Goal: Task Accomplishment & Management: Complete application form

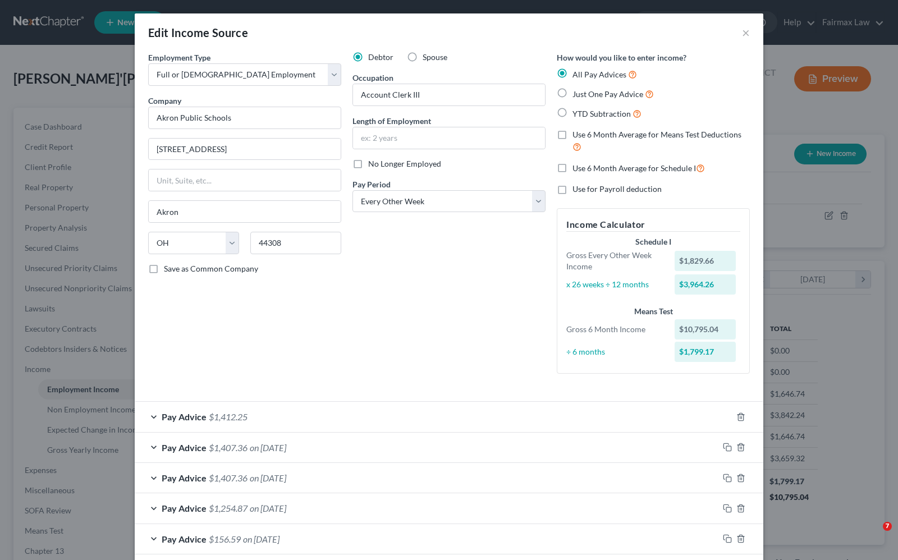
select select "0"
select select "36"
select select "2"
click at [742, 35] on button "×" at bounding box center [746, 32] width 8 height 13
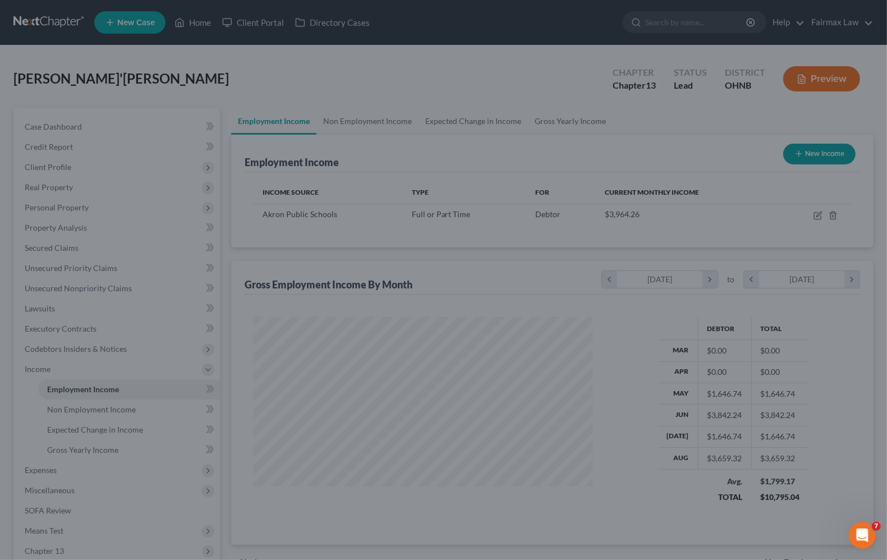
scroll to position [561116, 560956]
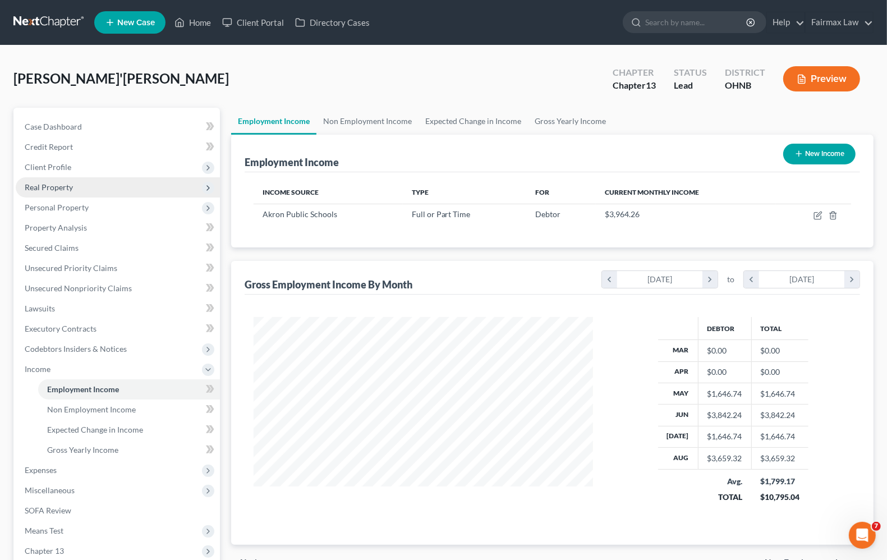
click at [51, 191] on span "Real Property" at bounding box center [118, 187] width 204 height 20
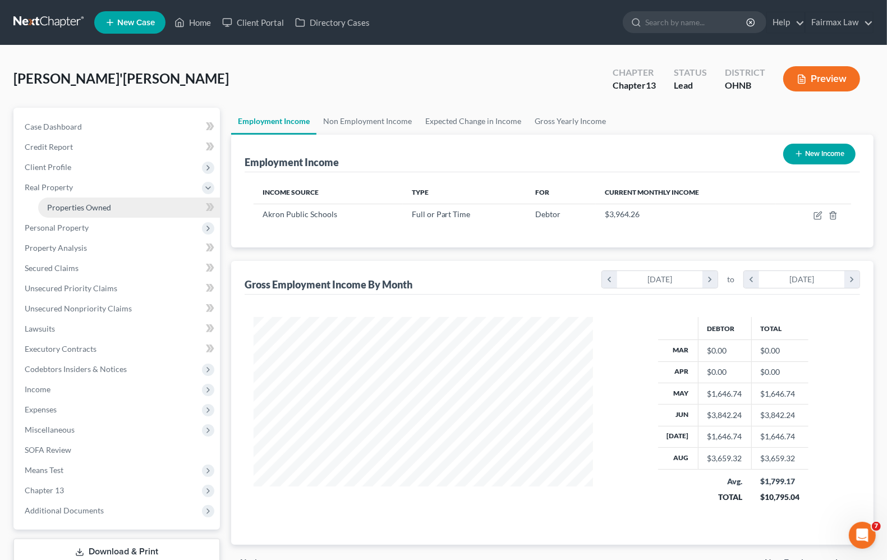
click at [54, 209] on span "Properties Owned" at bounding box center [79, 208] width 64 height 10
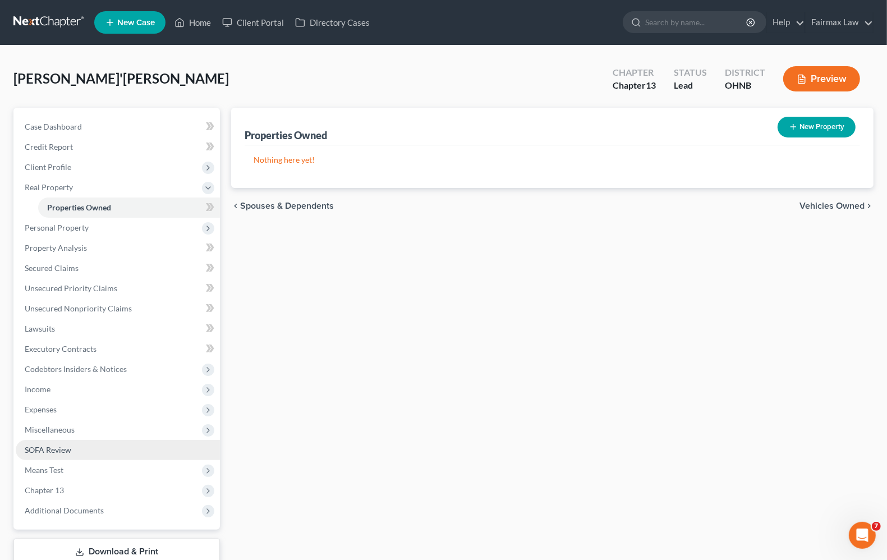
click at [52, 451] on span "SOFA Review" at bounding box center [48, 450] width 47 height 10
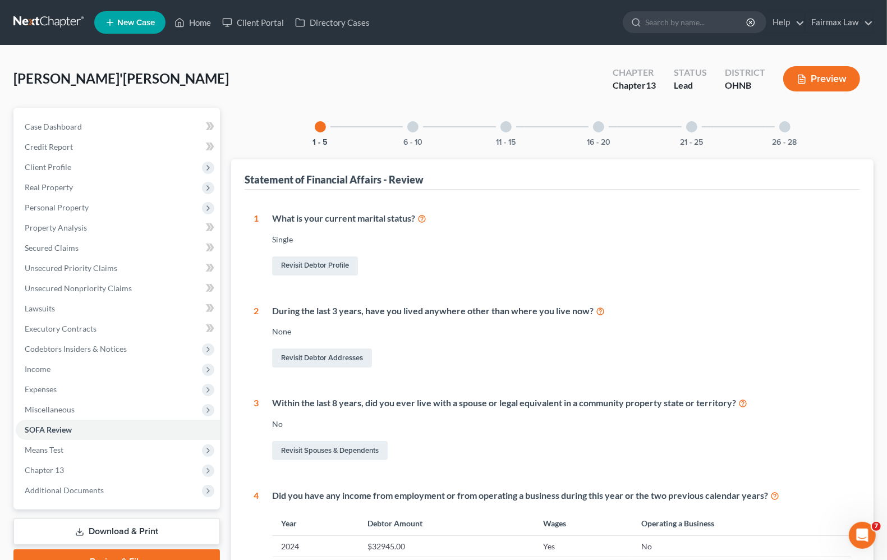
click at [410, 133] on div "6 - 10" at bounding box center [413, 127] width 38 height 38
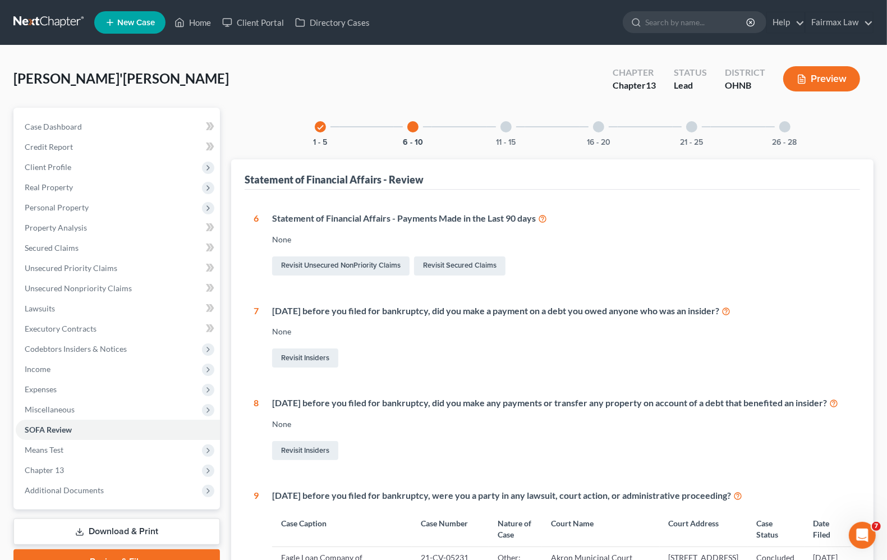
click at [505, 131] on div at bounding box center [506, 126] width 11 height 11
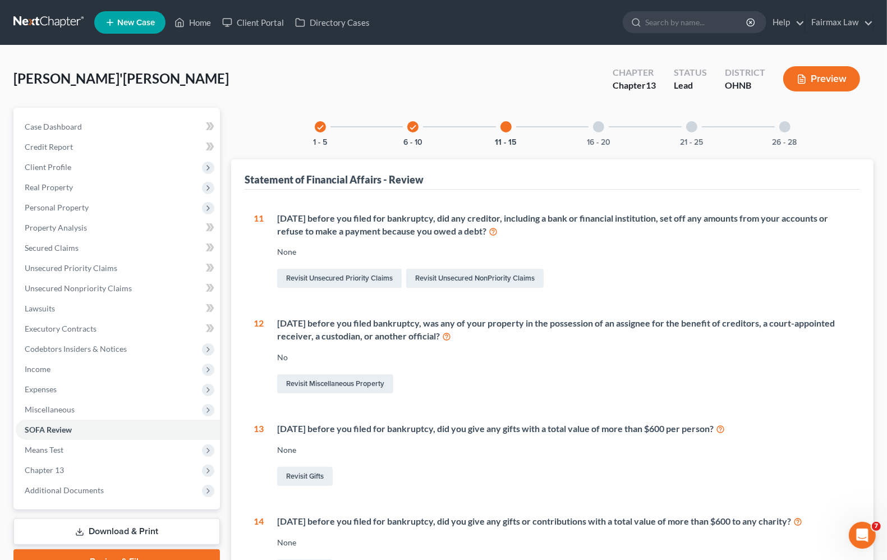
click at [598, 131] on div at bounding box center [598, 126] width 11 height 11
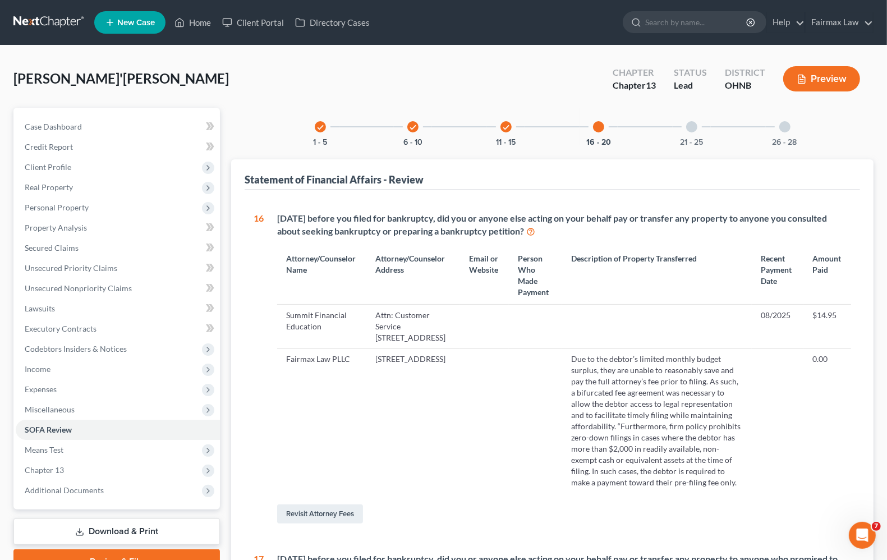
click at [455, 371] on td "[STREET_ADDRESS]" at bounding box center [413, 421] width 93 height 145
click at [643, 401] on td "Due to the debtor’s limited monthly budget surplus, they are unable to reasonab…" at bounding box center [657, 421] width 190 height 145
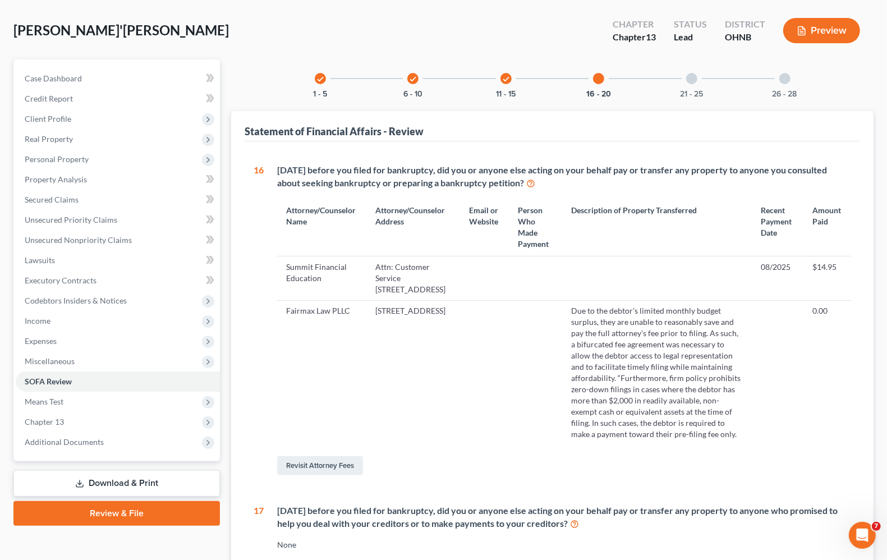
scroll to position [14, 0]
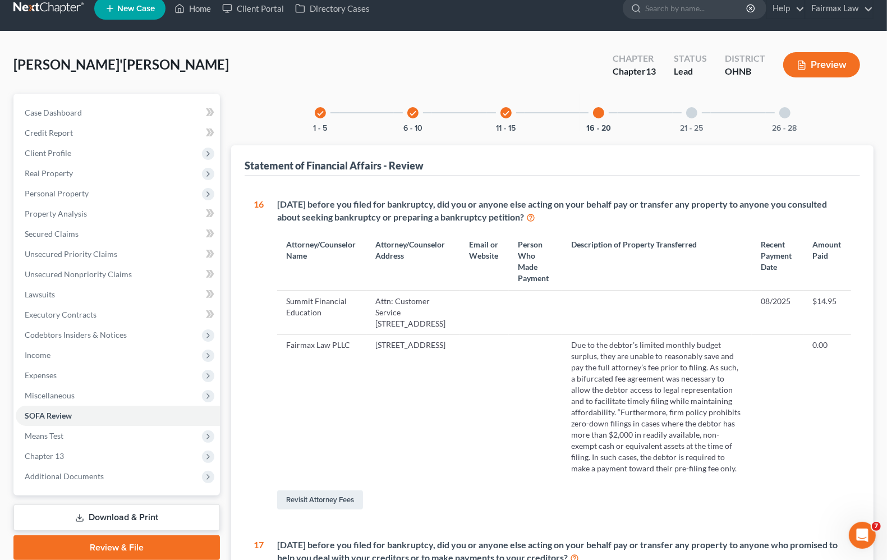
click at [697, 110] on div at bounding box center [691, 112] width 11 height 11
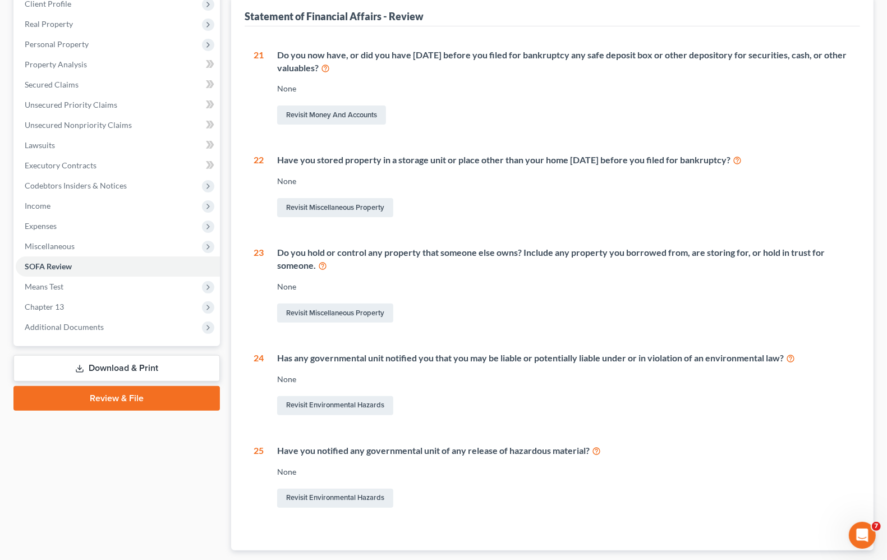
scroll to position [0, 0]
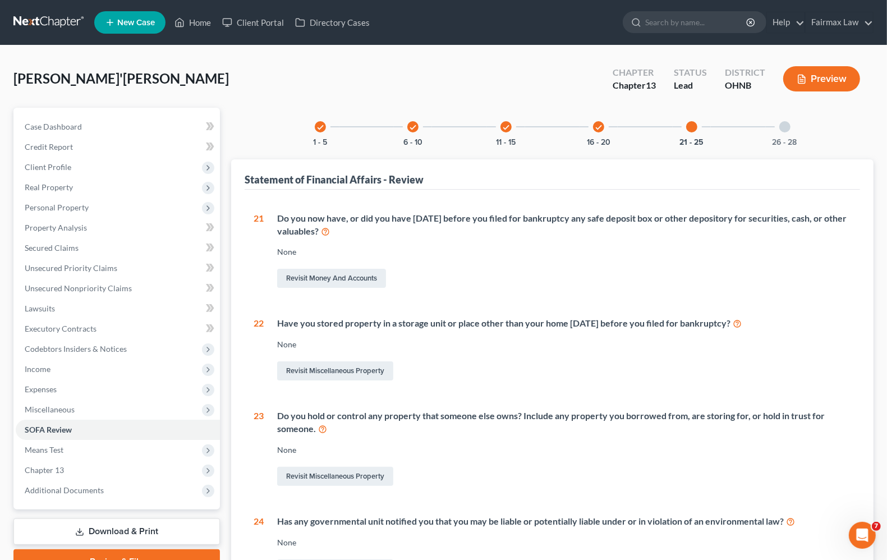
click at [786, 128] on div at bounding box center [785, 126] width 11 height 11
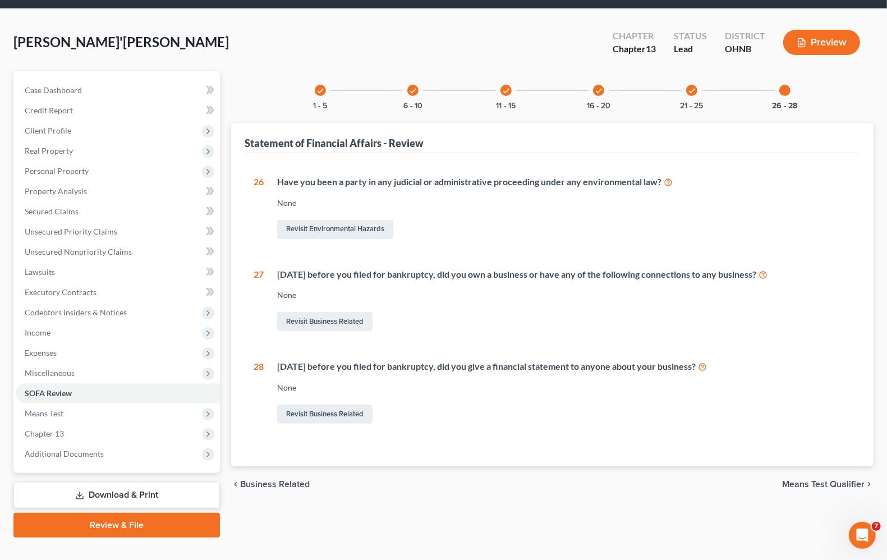
scroll to position [55, 0]
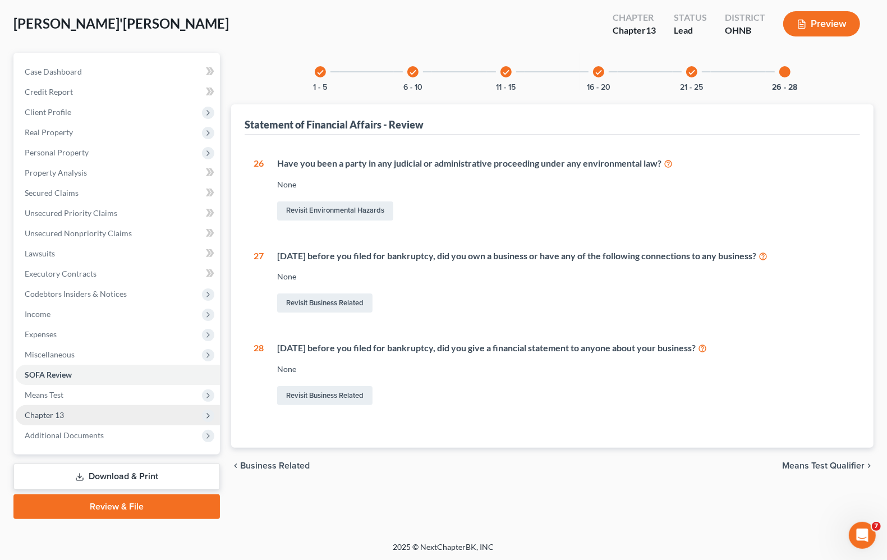
click at [37, 416] on span "Chapter 13" at bounding box center [44, 415] width 39 height 10
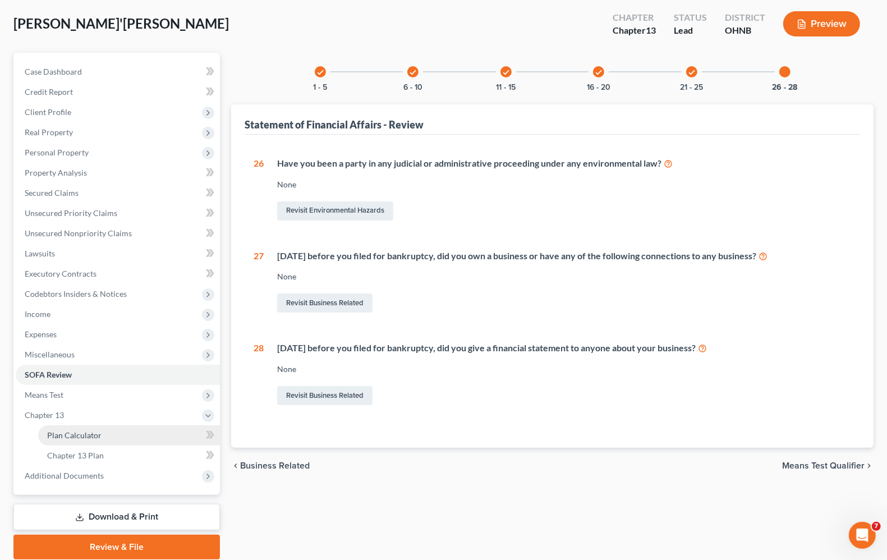
click at [57, 432] on span "Plan Calculator" at bounding box center [74, 436] width 54 height 10
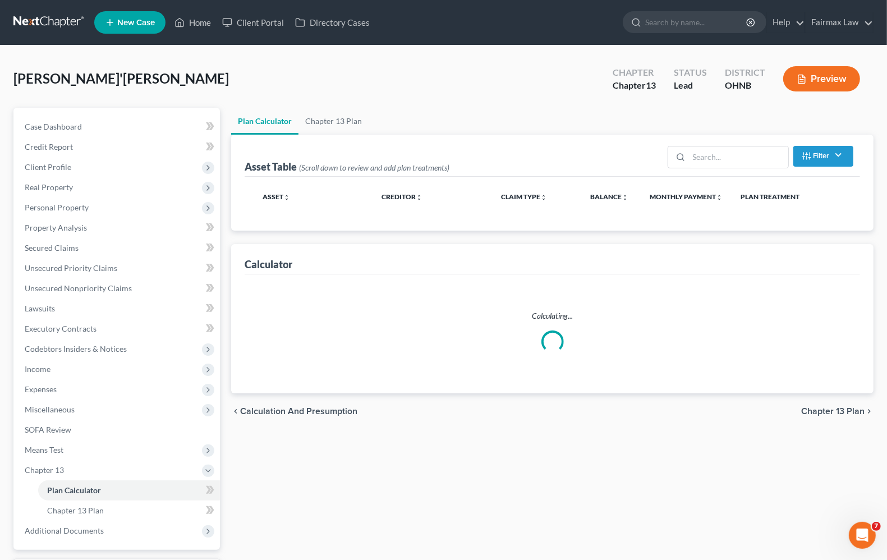
select select "59"
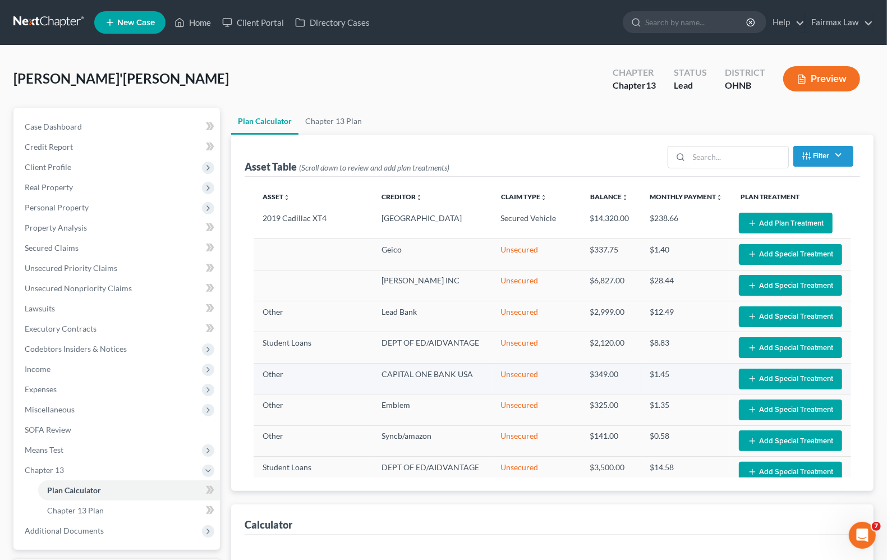
select select "59"
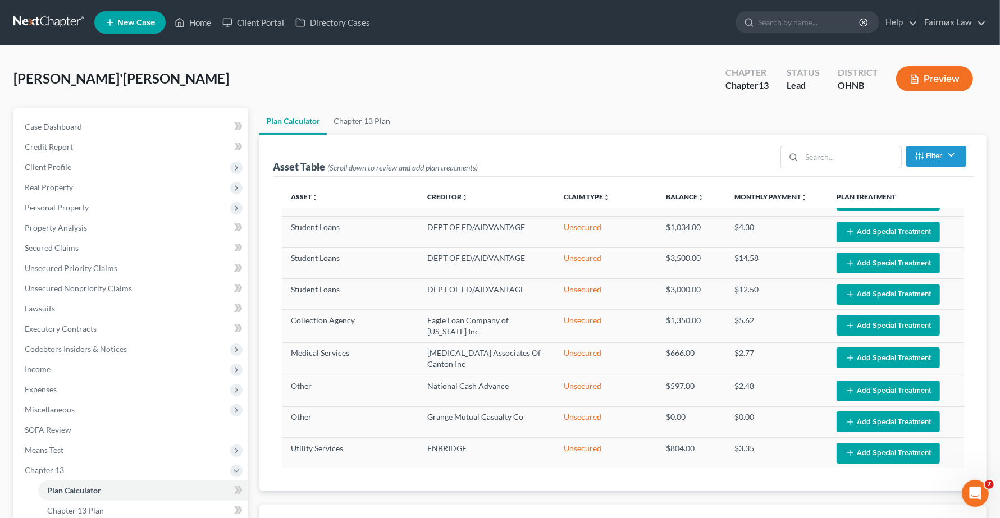
scroll to position [708, 0]
click at [45, 369] on span "Income" at bounding box center [38, 369] width 26 height 10
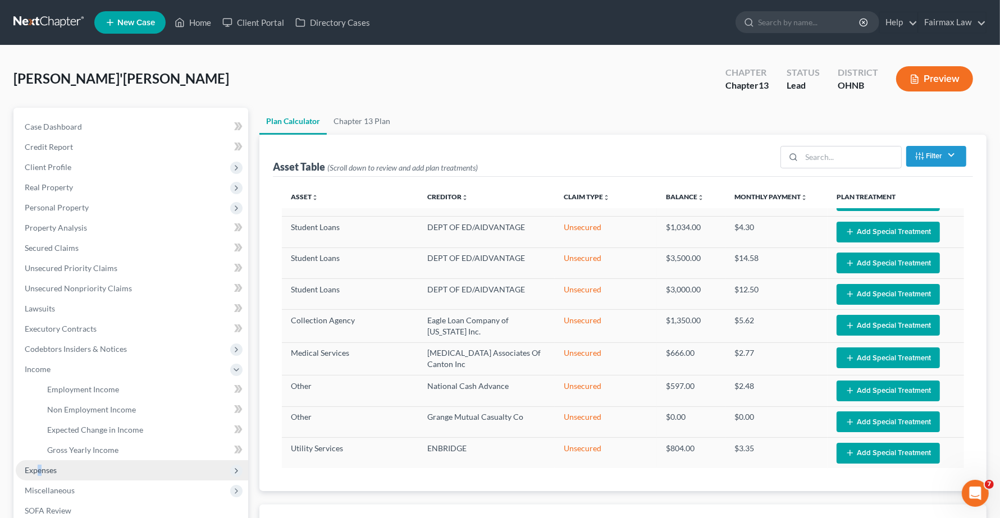
click at [42, 470] on span "Expenses" at bounding box center [41, 470] width 32 height 10
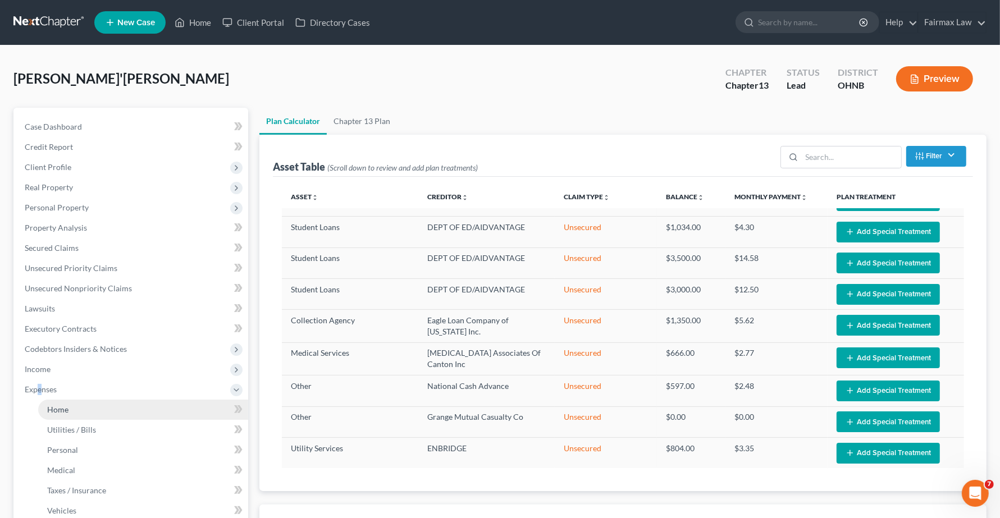
click at [68, 411] on link "Home" at bounding box center [143, 410] width 210 height 20
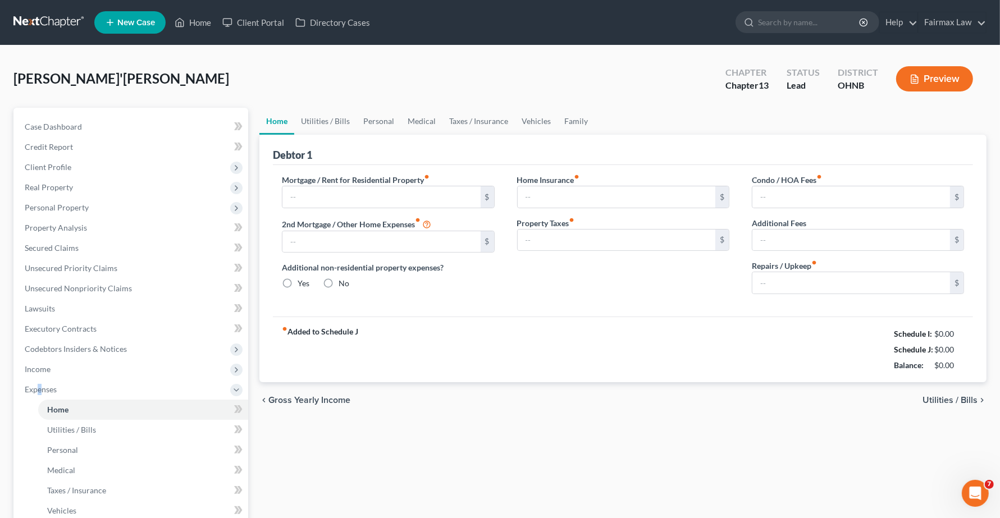
type input "1,100.00"
type input "0.00"
radio input "true"
type input "0.00"
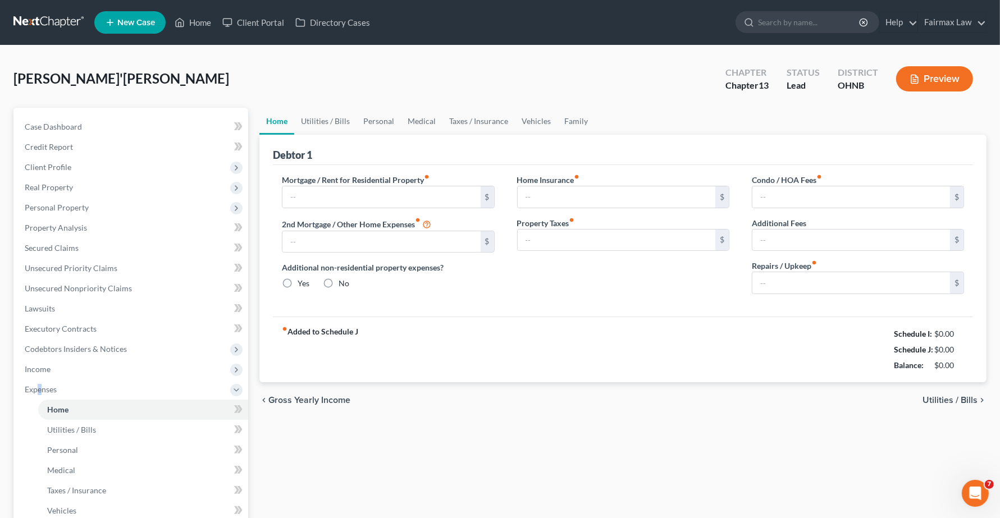
type input "0.00"
click at [898, 402] on span "Utilities / Bills" at bounding box center [949, 400] width 55 height 9
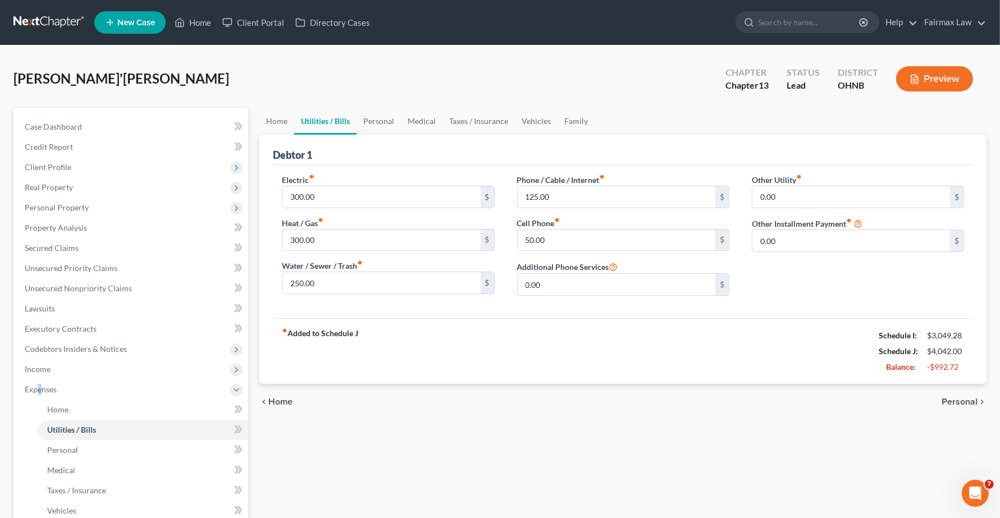
click at [898, 400] on span "Personal" at bounding box center [959, 401] width 36 height 9
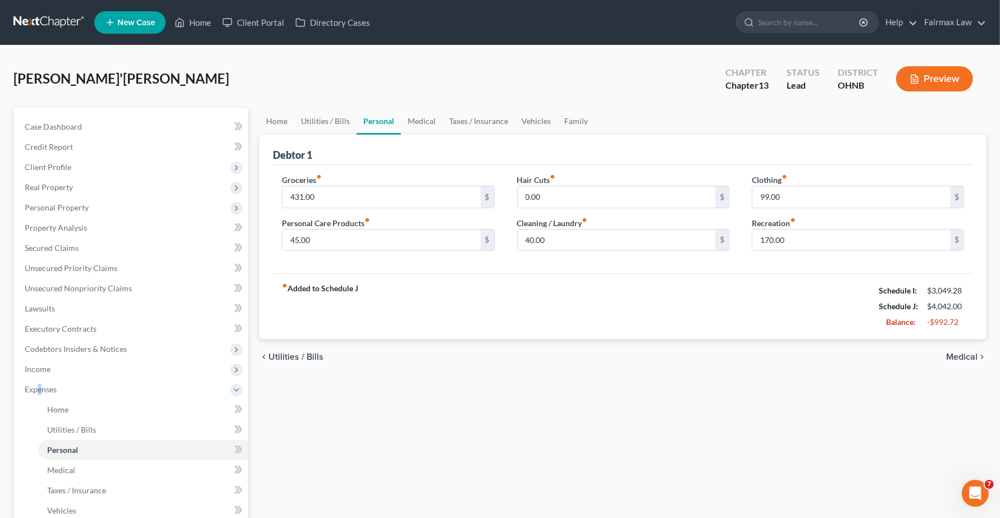
click at [898, 357] on span "Medical" at bounding box center [961, 357] width 31 height 9
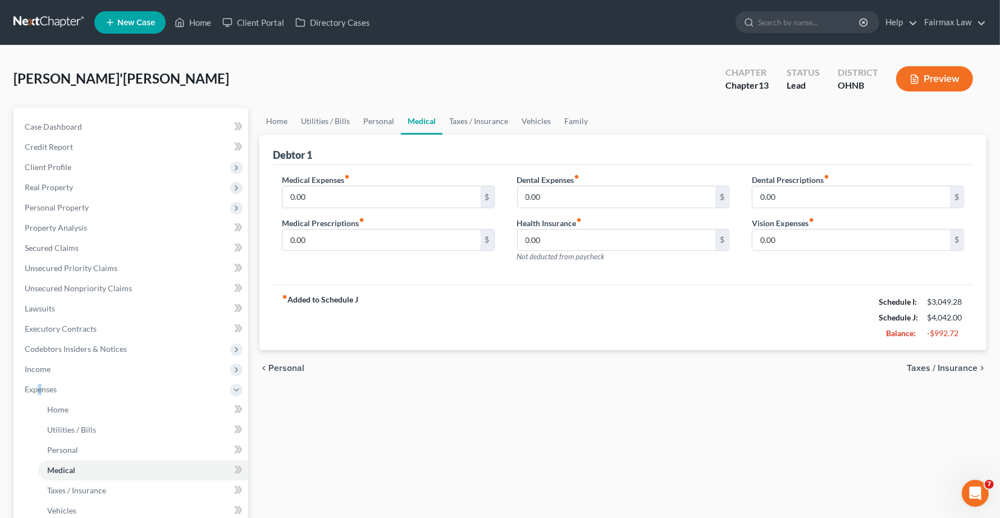
click at [898, 369] on span "Taxes / Insurance" at bounding box center [942, 368] width 71 height 9
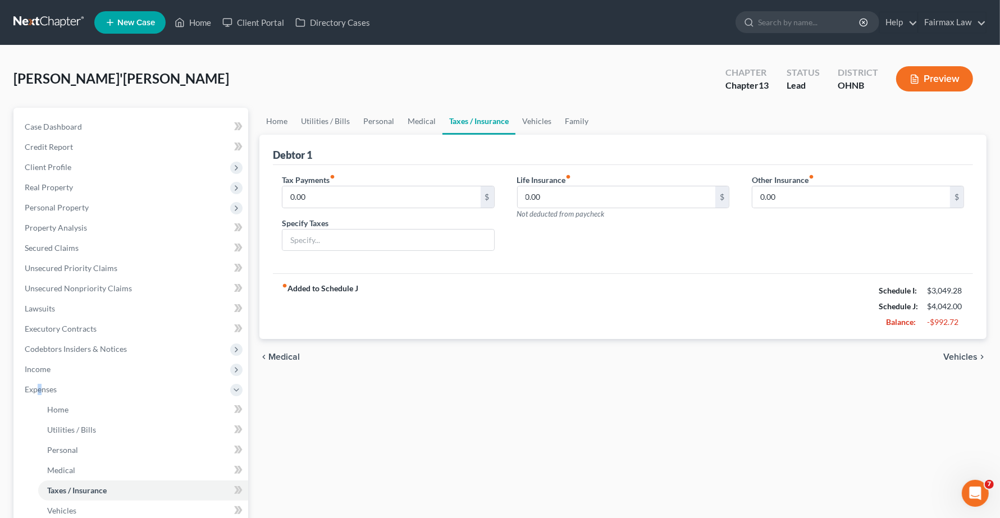
click at [898, 356] on span "Vehicles" at bounding box center [960, 357] width 34 height 9
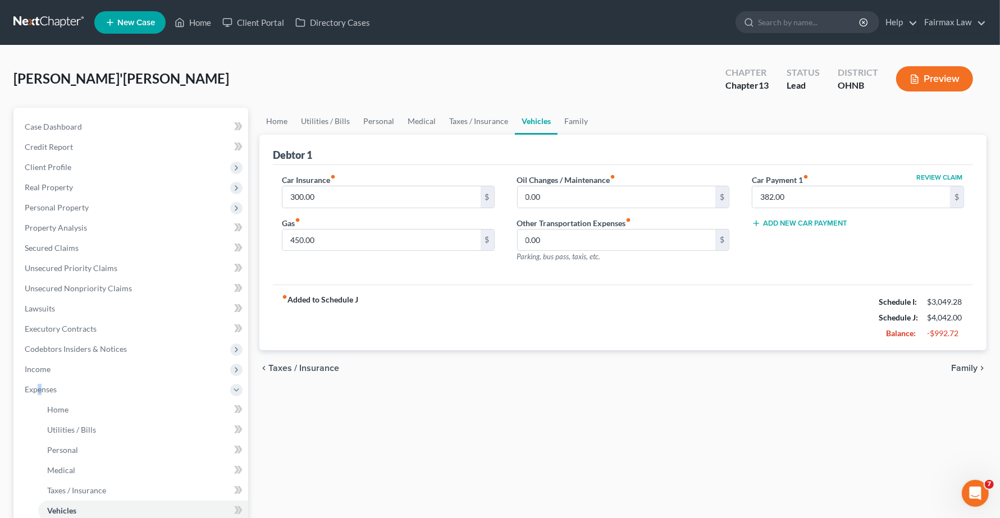
click at [898, 368] on span "Family" at bounding box center [964, 368] width 26 height 9
